Goal: Task Accomplishment & Management: Use online tool/utility

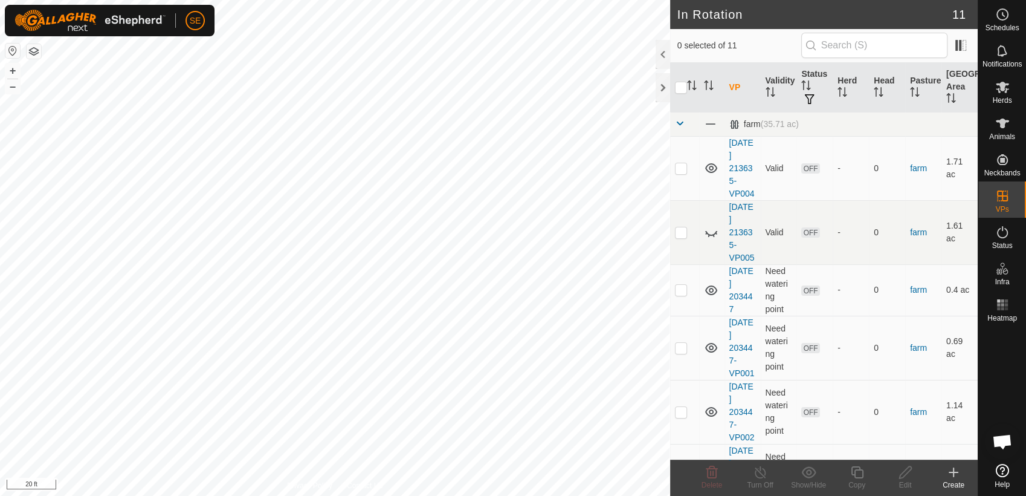
scroll to position [969, 0]
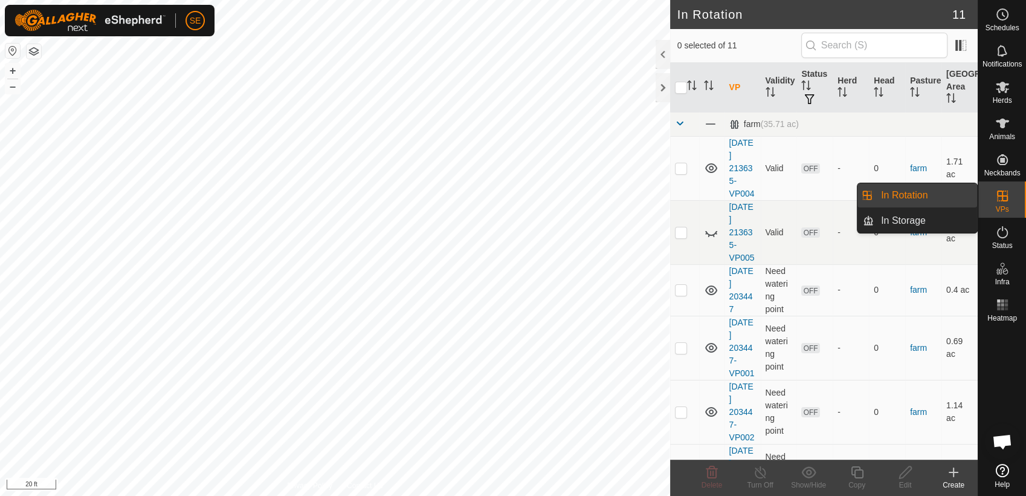
click at [1000, 202] on icon at bounding box center [1002, 196] width 15 height 15
click at [905, 198] on link "In Rotation" at bounding box center [925, 195] width 103 height 24
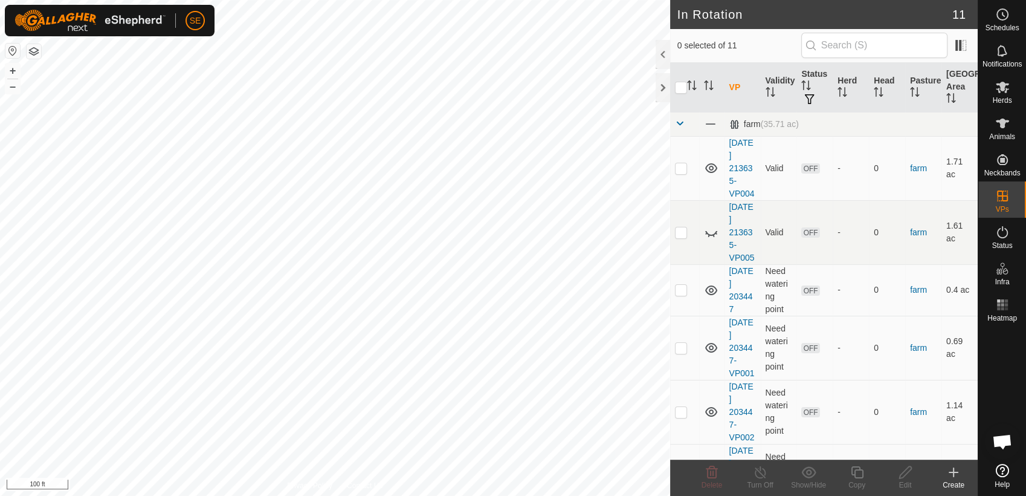
checkbox input "true"
click at [855, 473] on icon at bounding box center [857, 472] width 12 height 12
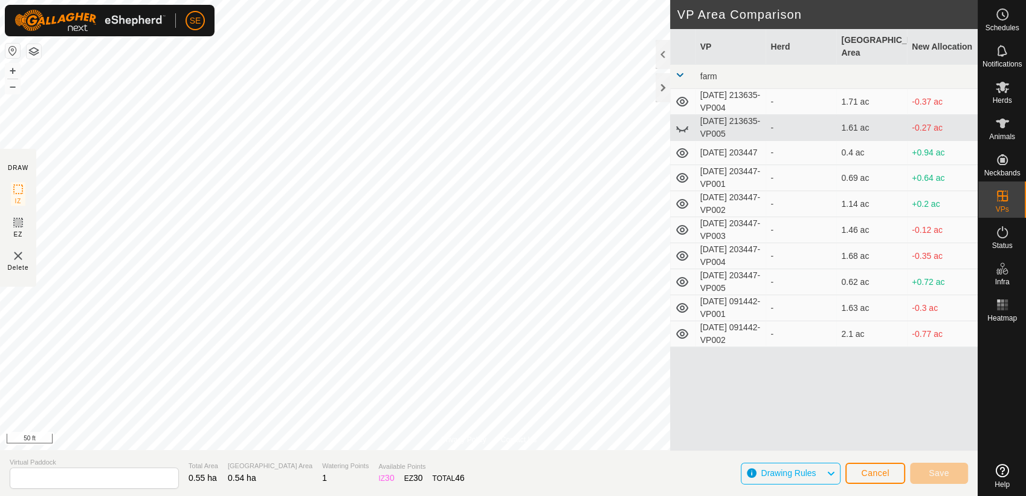
type input "[DATE] 091442-VP003"
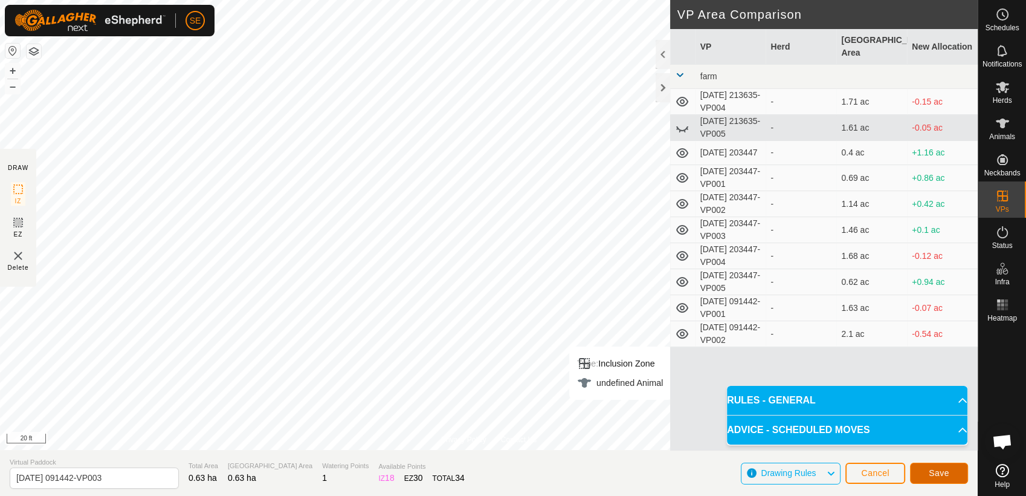
click at [938, 473] on span "Save" at bounding box center [939, 473] width 21 height 10
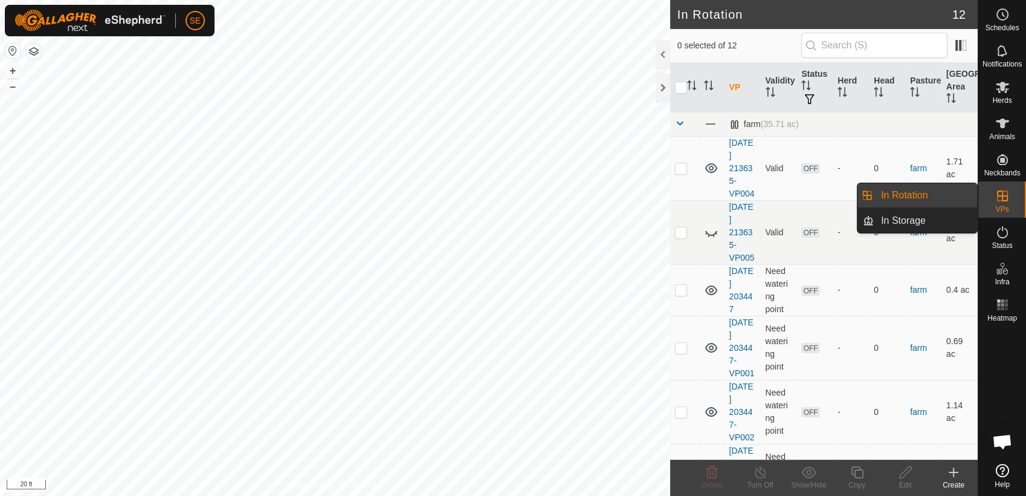
click at [998, 202] on icon at bounding box center [1002, 196] width 15 height 15
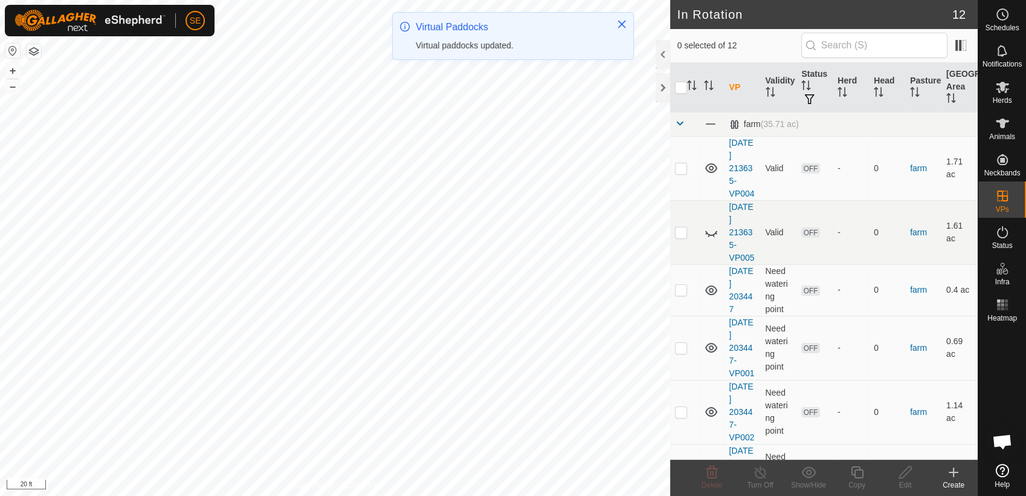
checkbox input "true"
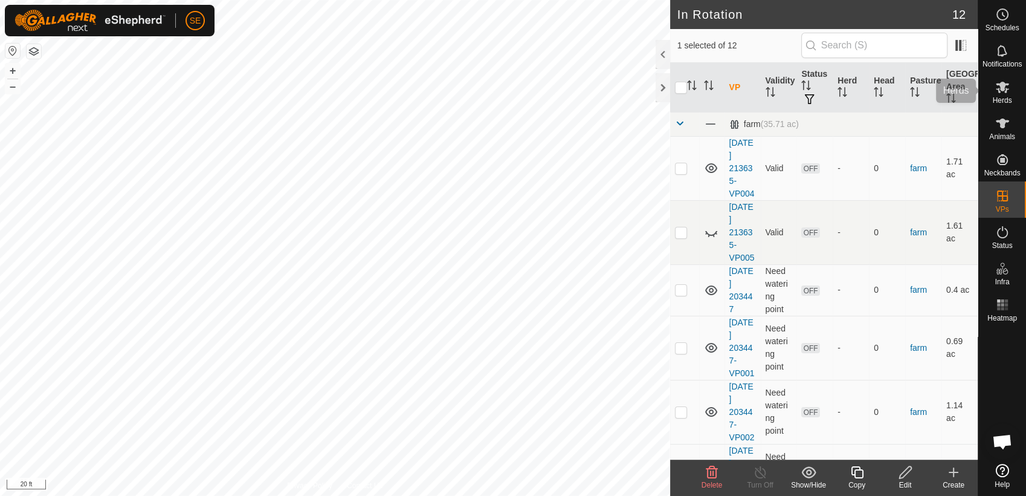
click at [1001, 97] on span "Herds" at bounding box center [1001, 100] width 19 height 7
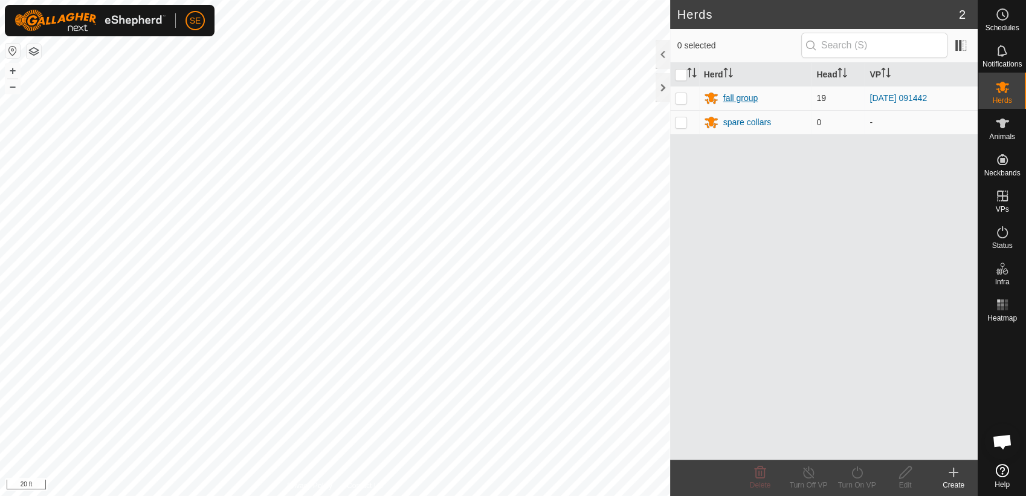
click at [731, 94] on div "fall group" at bounding box center [740, 98] width 35 height 13
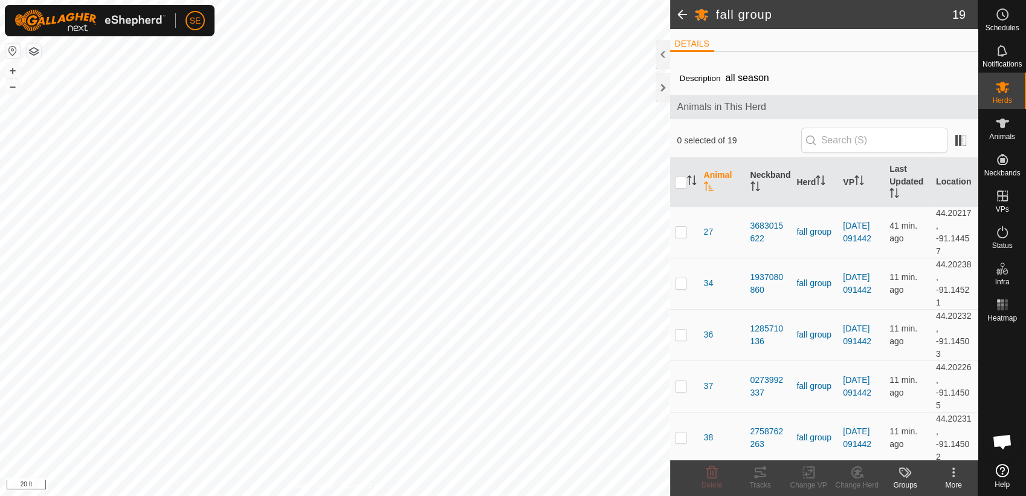
click at [682, 15] on span at bounding box center [682, 14] width 24 height 29
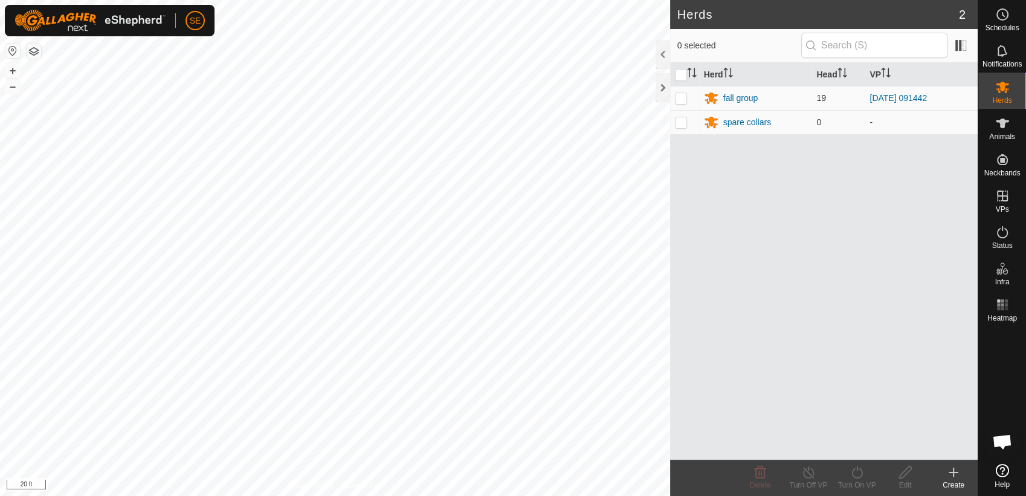
click at [682, 97] on p-checkbox at bounding box center [681, 98] width 12 height 10
checkbox input "true"
click at [859, 471] on icon at bounding box center [857, 472] width 15 height 15
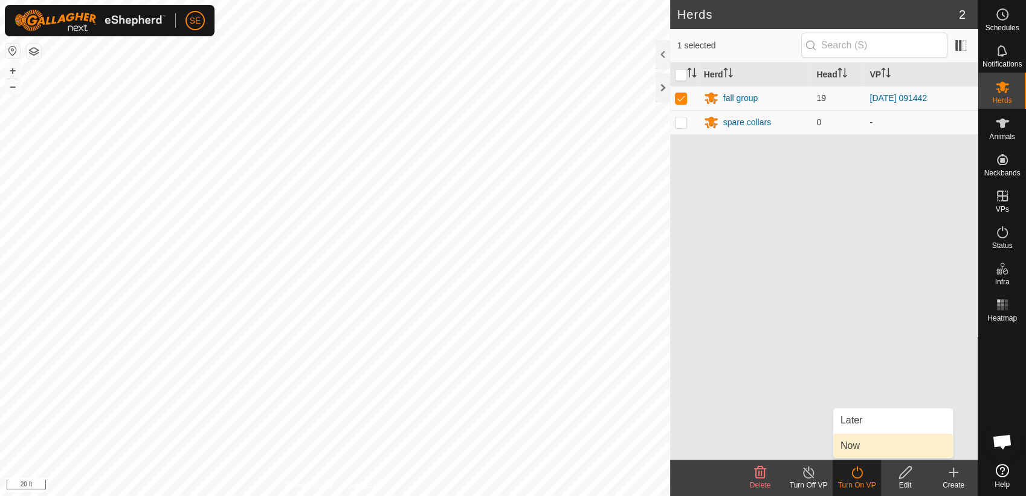
click at [852, 439] on link "Now" at bounding box center [893, 445] width 120 height 24
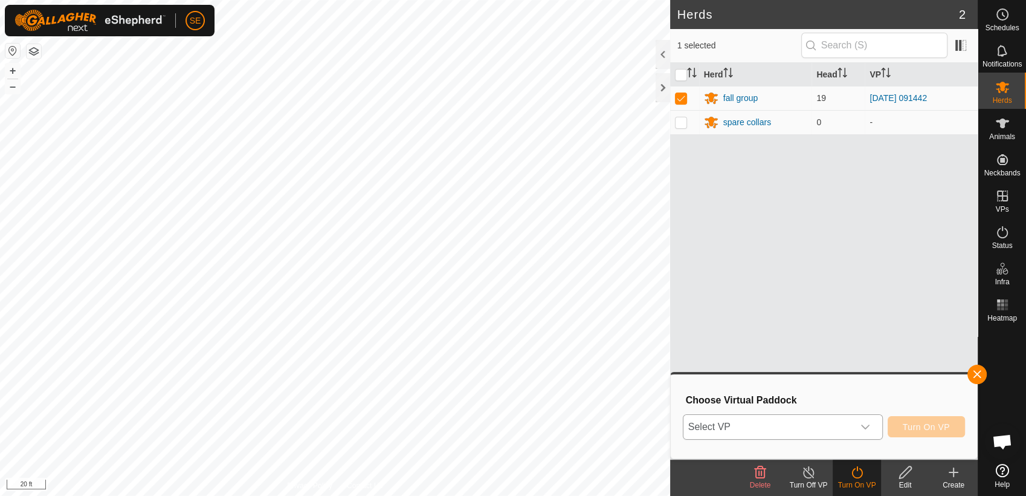
click at [783, 423] on span "Select VP" at bounding box center [769, 427] width 170 height 24
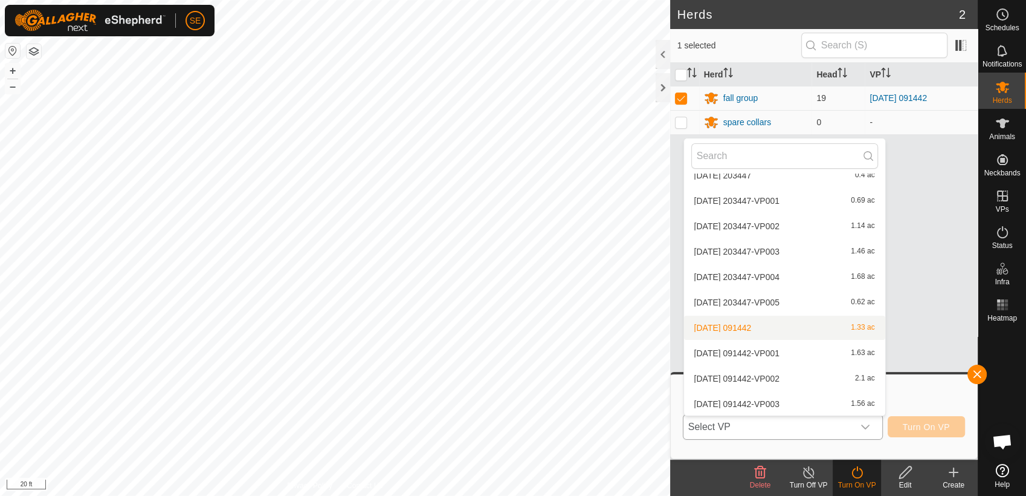
scroll to position [89, 0]
click at [790, 406] on li "2025-10-05 091442-VP003 1.56 ac" at bounding box center [784, 403] width 201 height 24
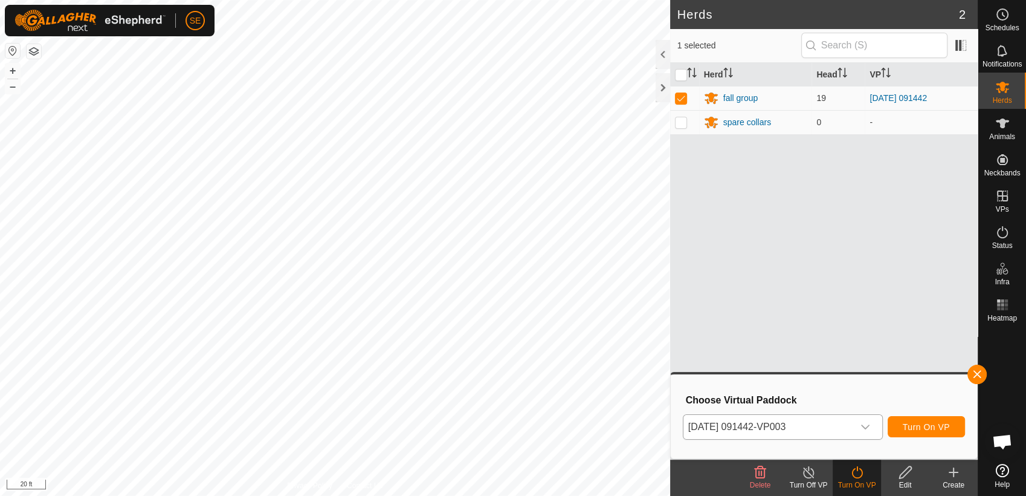
click at [856, 479] on div "Turn On VP" at bounding box center [857, 484] width 48 height 11
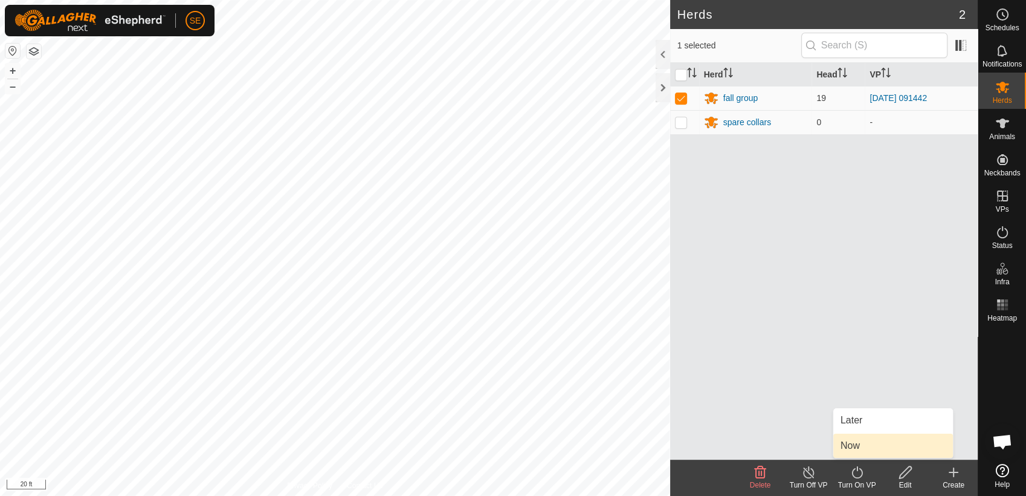
click at [865, 445] on link "Now" at bounding box center [893, 445] width 120 height 24
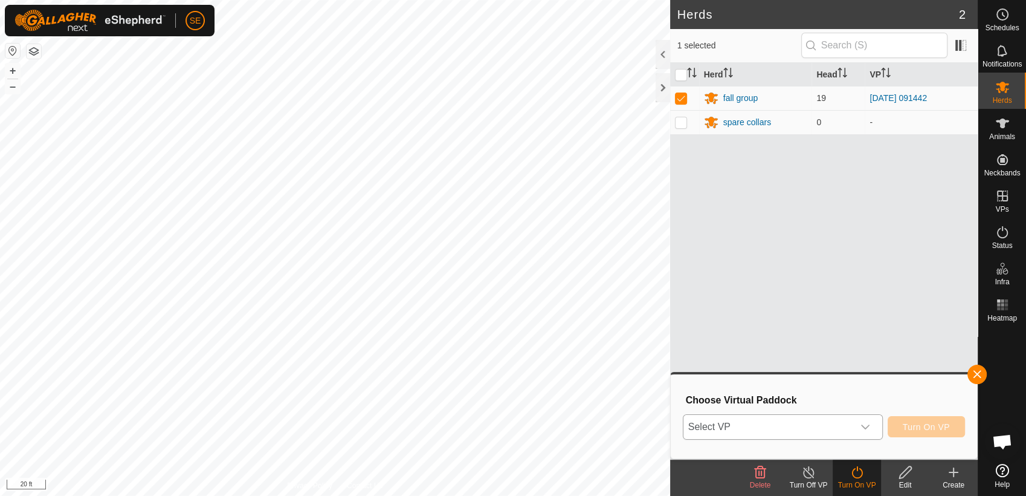
click at [835, 423] on span "Select VP" at bounding box center [769, 427] width 170 height 24
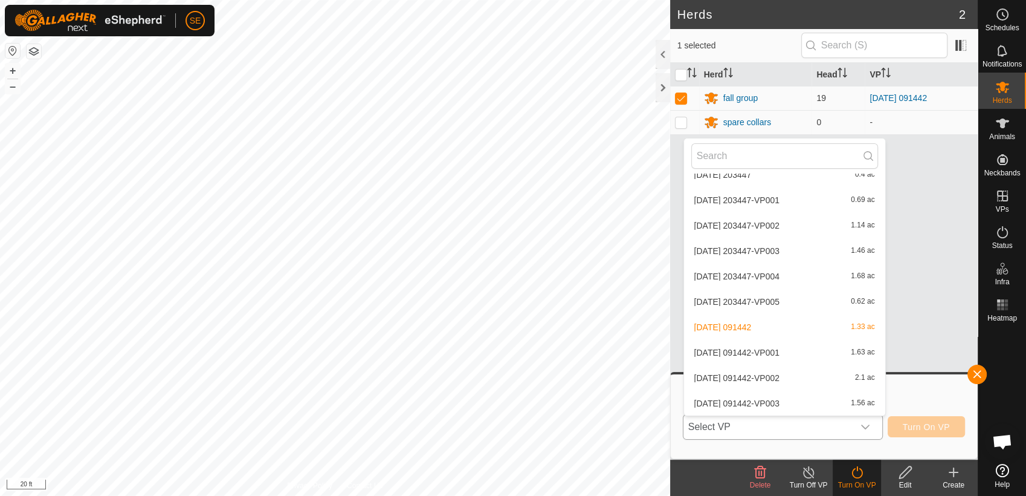
click at [786, 401] on li "2025-10-05 091442-VP003 1.56 ac" at bounding box center [784, 403] width 201 height 24
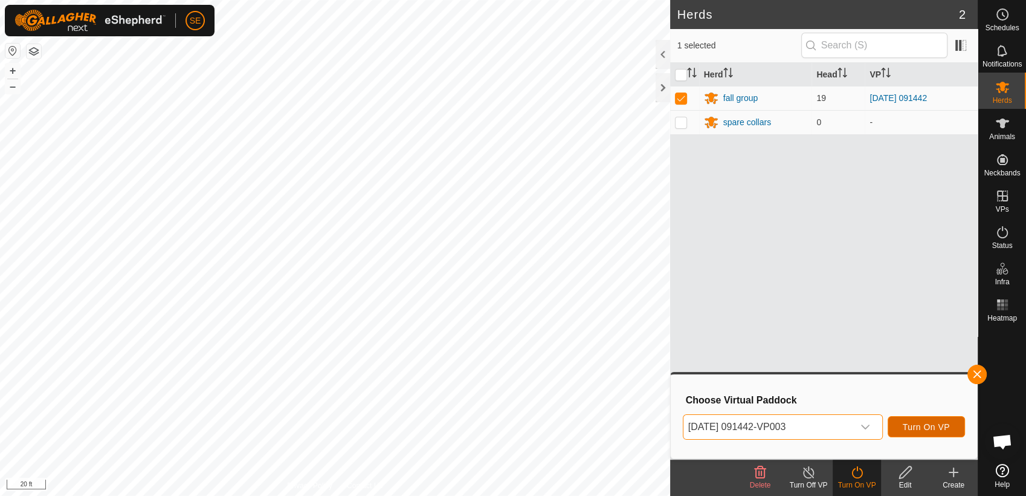
click at [911, 422] on span "Turn On VP" at bounding box center [926, 427] width 47 height 10
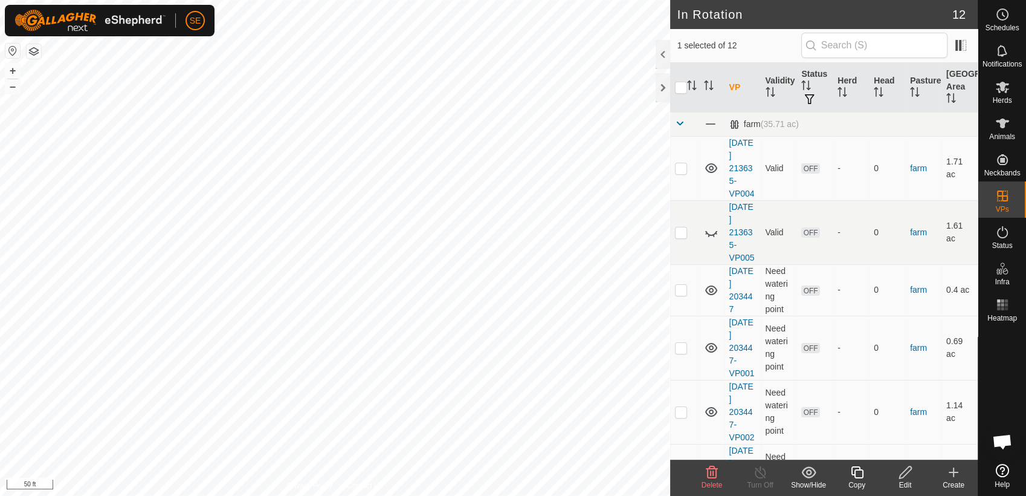
checkbox input "false"
checkbox input "true"
checkbox input "false"
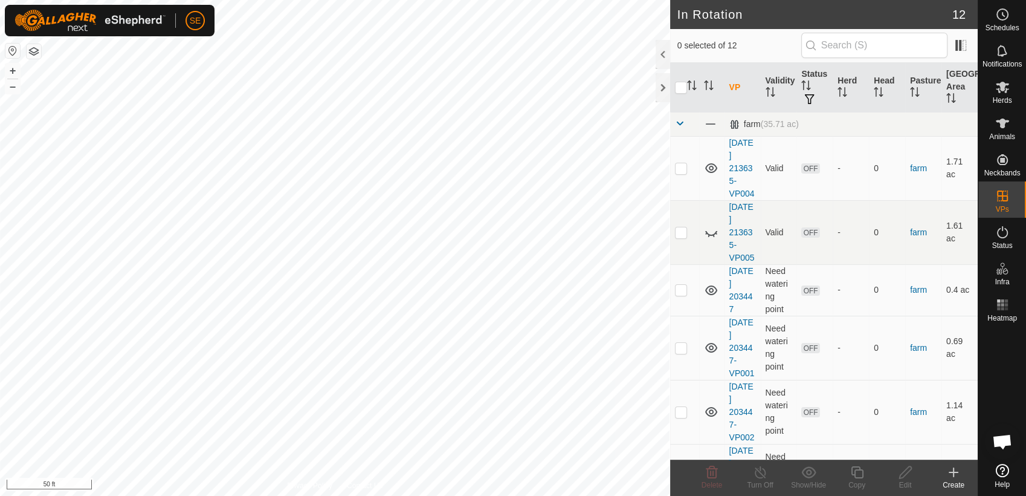
scroll to position [969, 0]
